Goal: Task Accomplishment & Management: Use online tool/utility

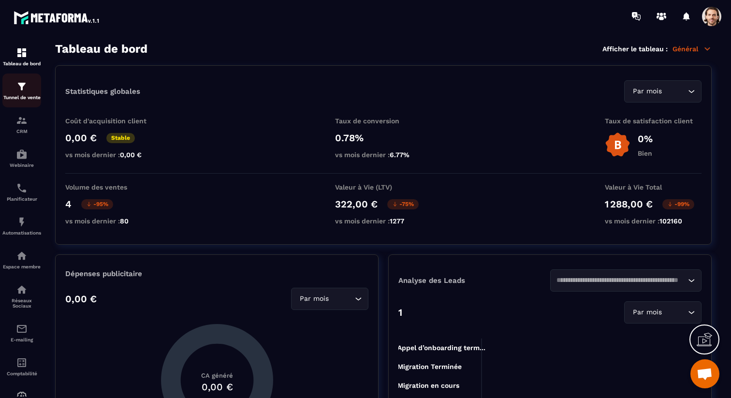
click at [31, 94] on div "Tunnel de vente" at bounding box center [21, 90] width 39 height 19
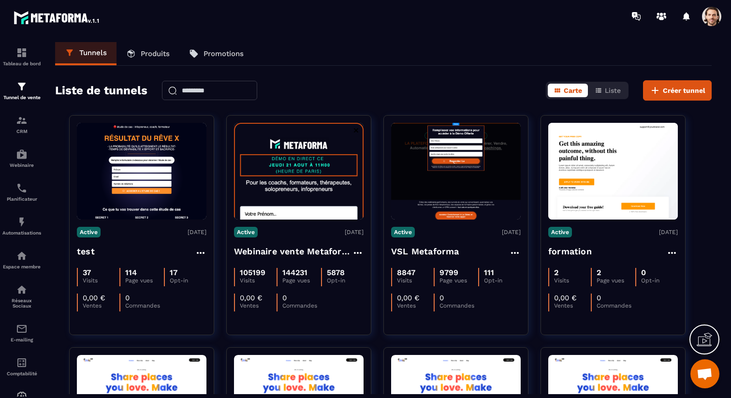
click at [143, 57] on p "Produits" at bounding box center [155, 53] width 29 height 9
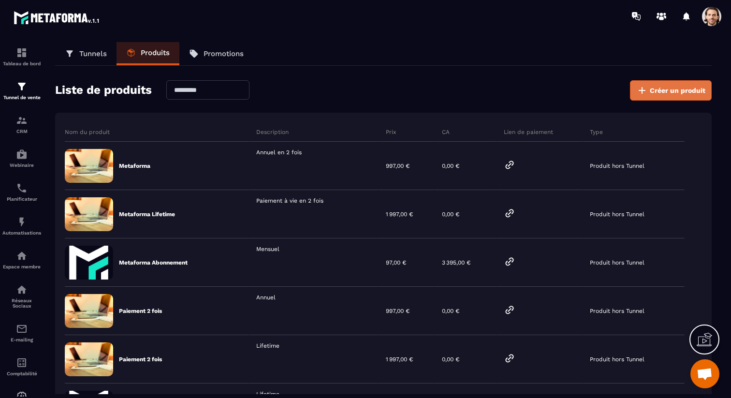
click at [660, 86] on span "Créer un produit" at bounding box center [678, 91] width 56 height 10
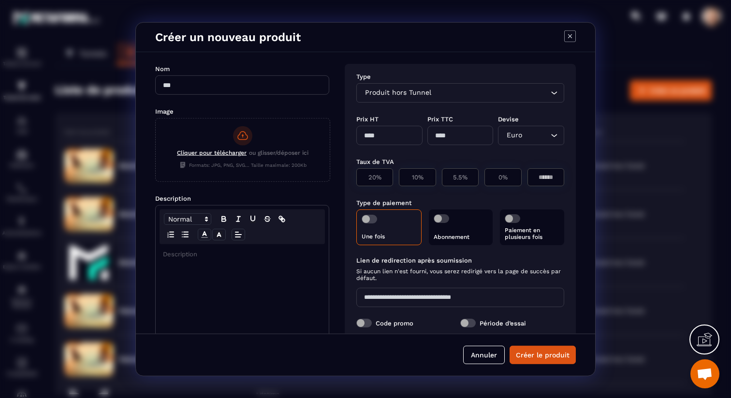
click at [536, 132] on input "Search for option" at bounding box center [536, 135] width 24 height 11
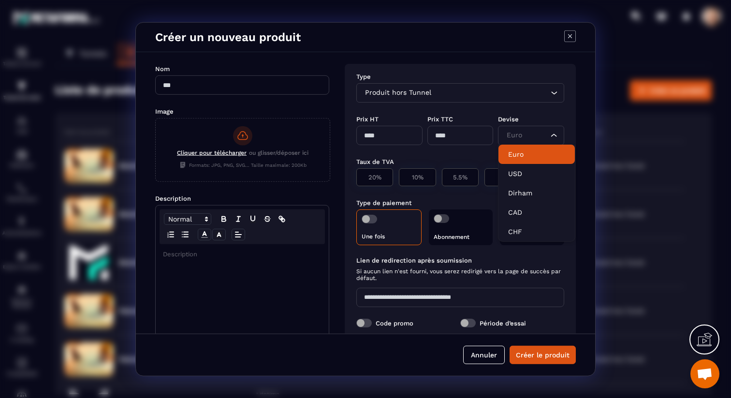
click at [574, 33] on icon "Modal window" at bounding box center [570, 36] width 12 height 12
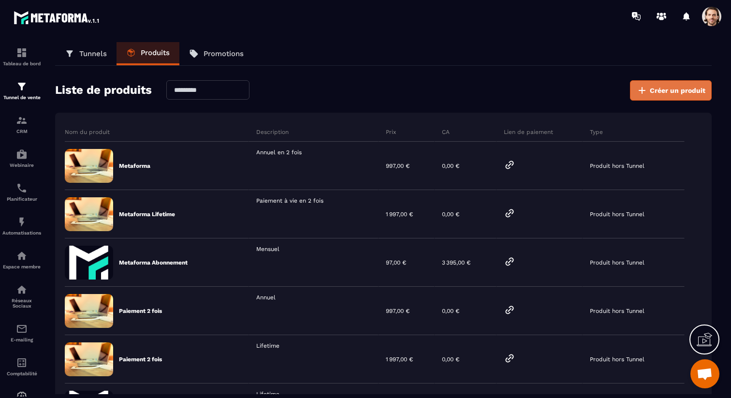
click at [667, 87] on span "Créer un produit" at bounding box center [678, 91] width 56 height 10
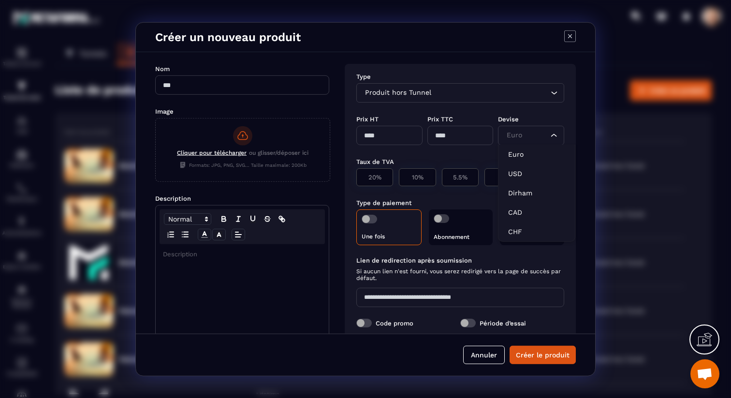
click at [531, 134] on input "Search for option" at bounding box center [526, 135] width 44 height 11
click at [574, 38] on icon "Modal window" at bounding box center [570, 36] width 12 height 12
